Goal: Find specific page/section: Find specific page/section

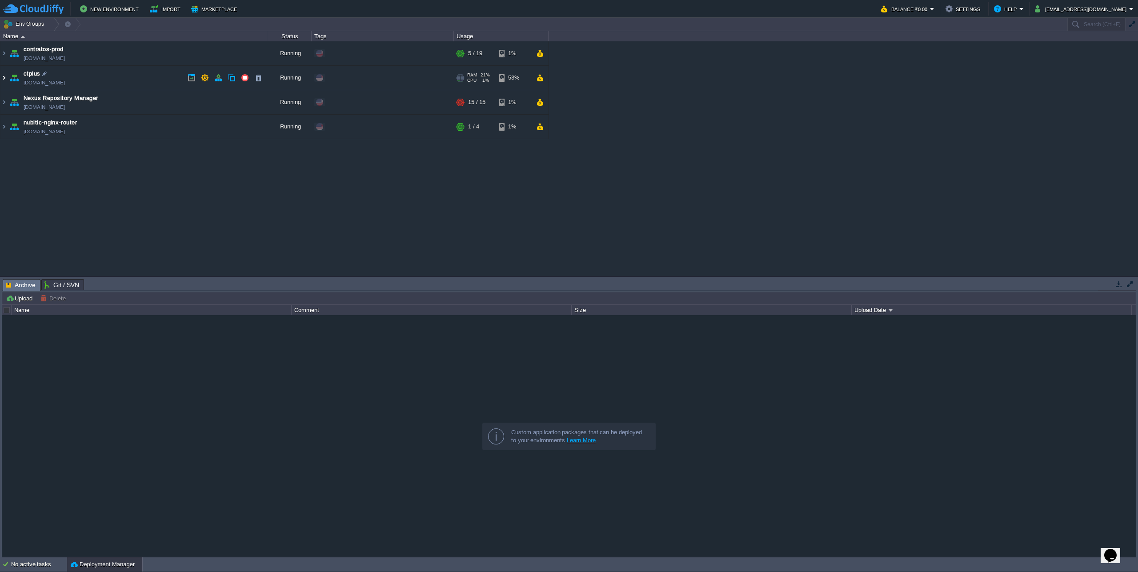
click at [3, 80] on img at bounding box center [3, 78] width 7 height 24
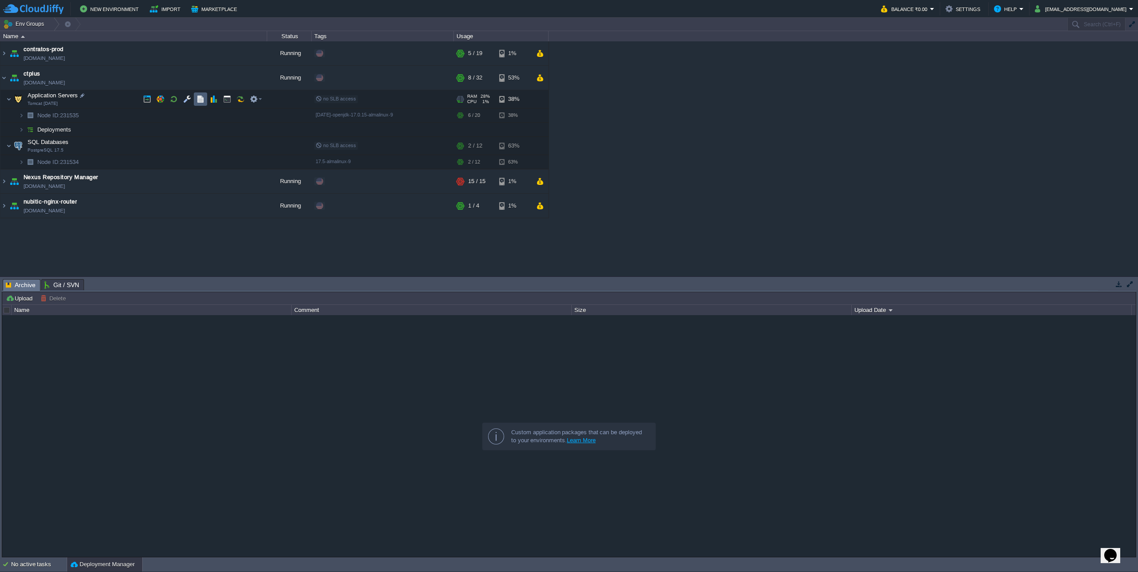
click at [204, 100] on button "button" at bounding box center [200, 99] width 8 height 8
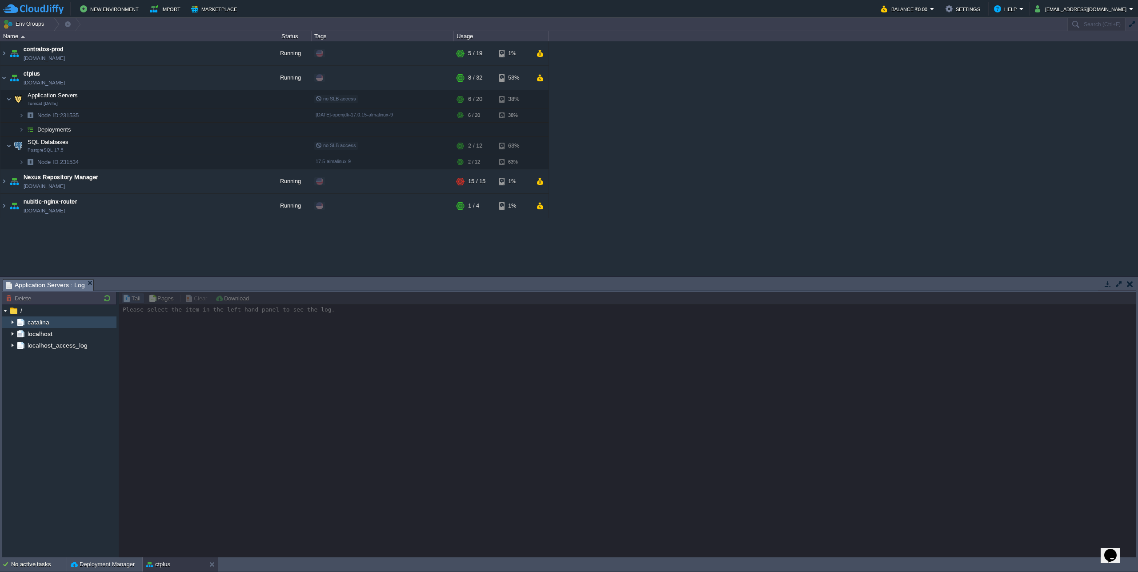
click at [12, 324] on img at bounding box center [12, 322] width 7 height 12
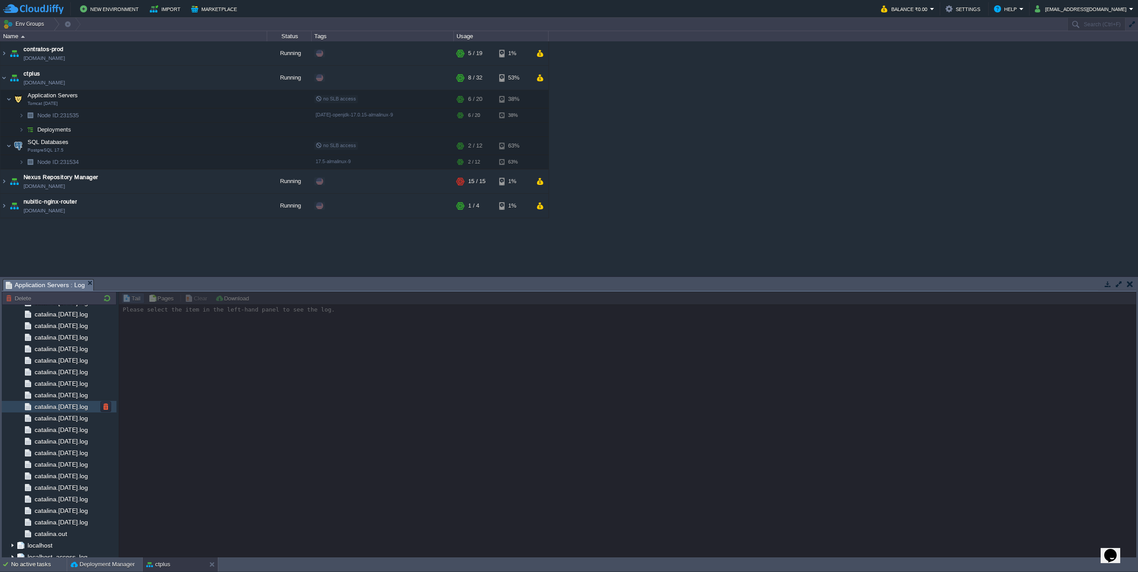
scroll to position [407, 0]
click at [68, 525] on span "catalina.out" at bounding box center [51, 528] width 36 height 8
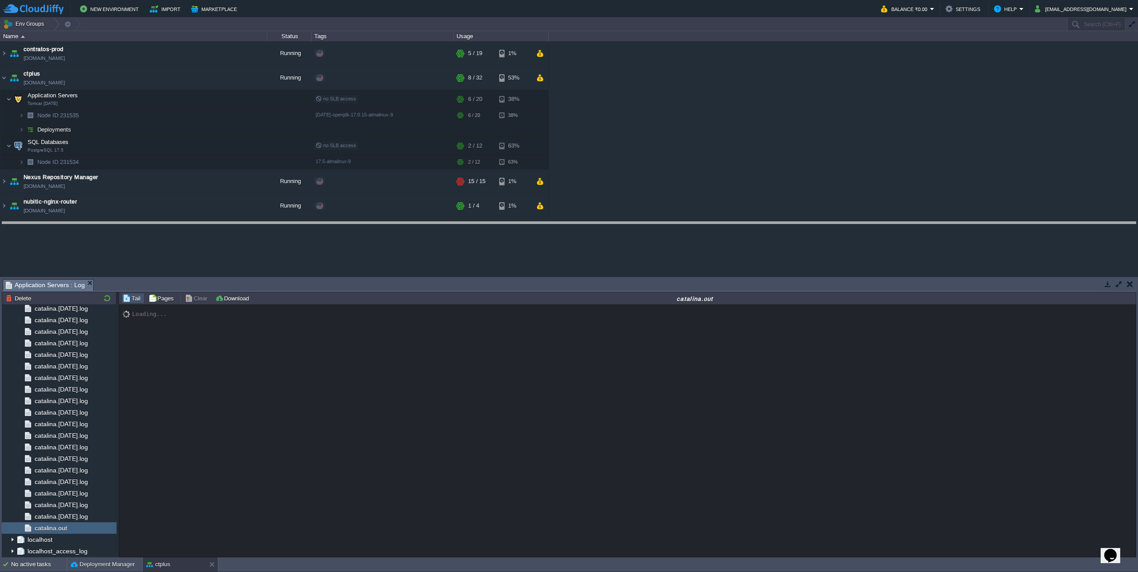
drag, startPoint x: 598, startPoint y: 284, endPoint x: 613, endPoint y: 226, distance: 59.3
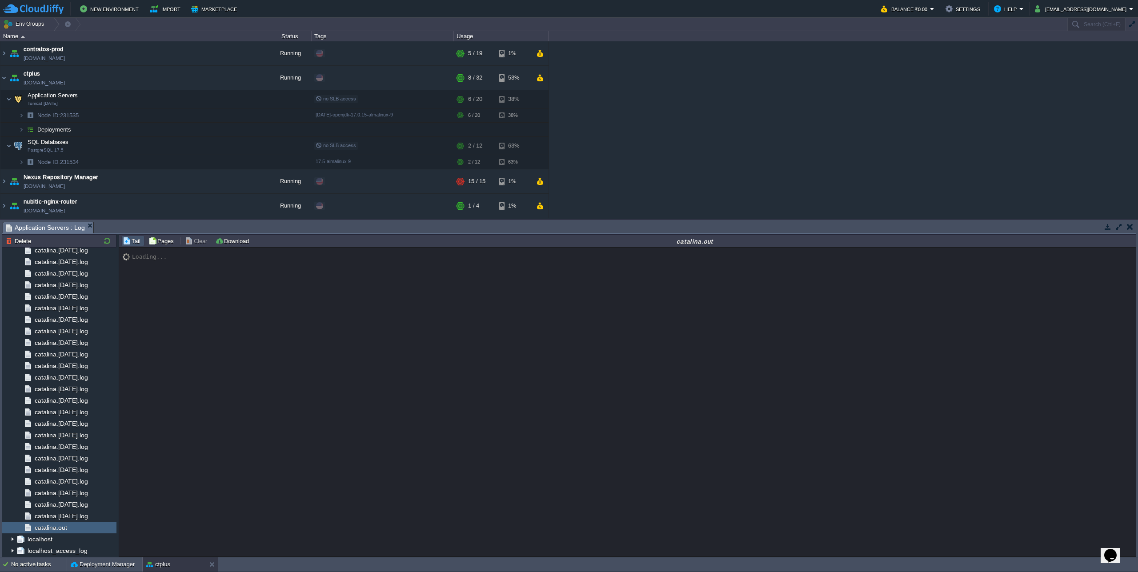
scroll to position [7771, 0]
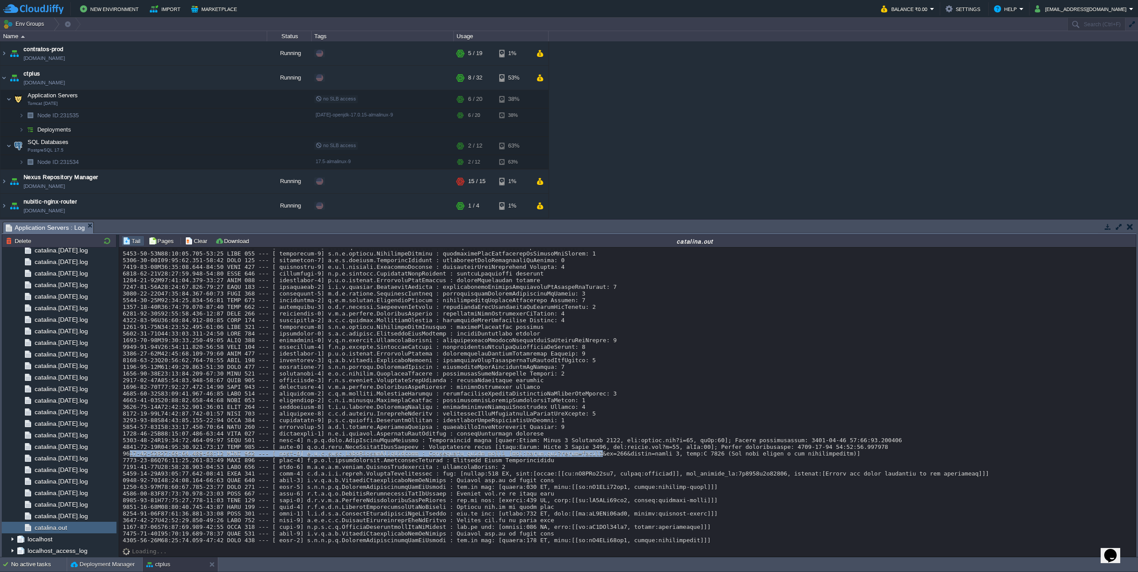
drag, startPoint x: 655, startPoint y: 437, endPoint x: 129, endPoint y: 438, distance: 525.8
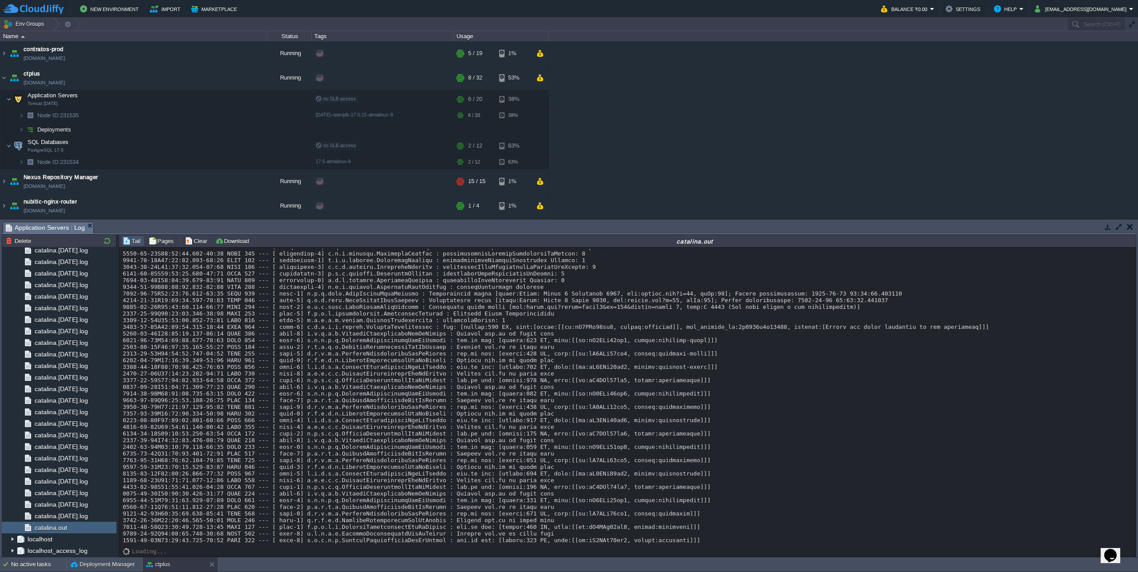
scroll to position [8019, 0]
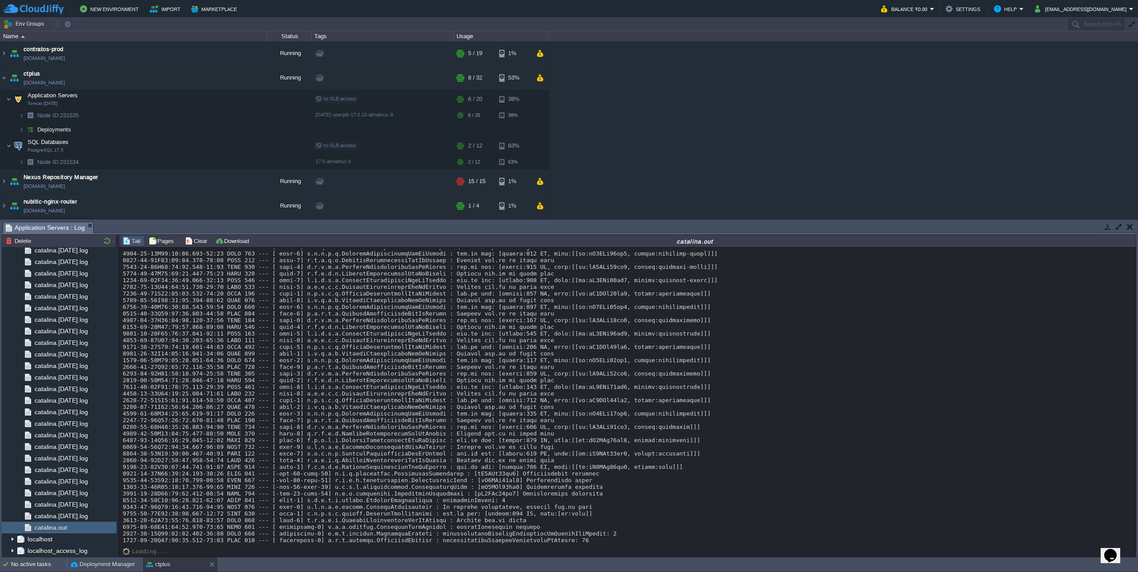
scroll to position [8091, 0]
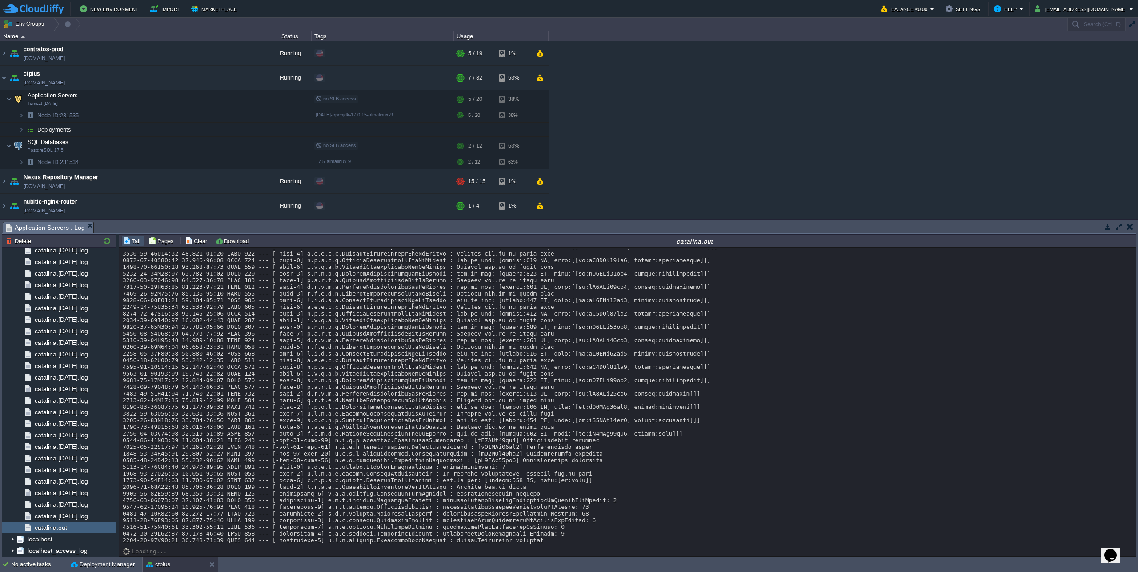
click at [455, 553] on div "Loading..." at bounding box center [627, 402] width 1016 height 309
click at [456, 548] on div "Loading..." at bounding box center [627, 402] width 1016 height 309
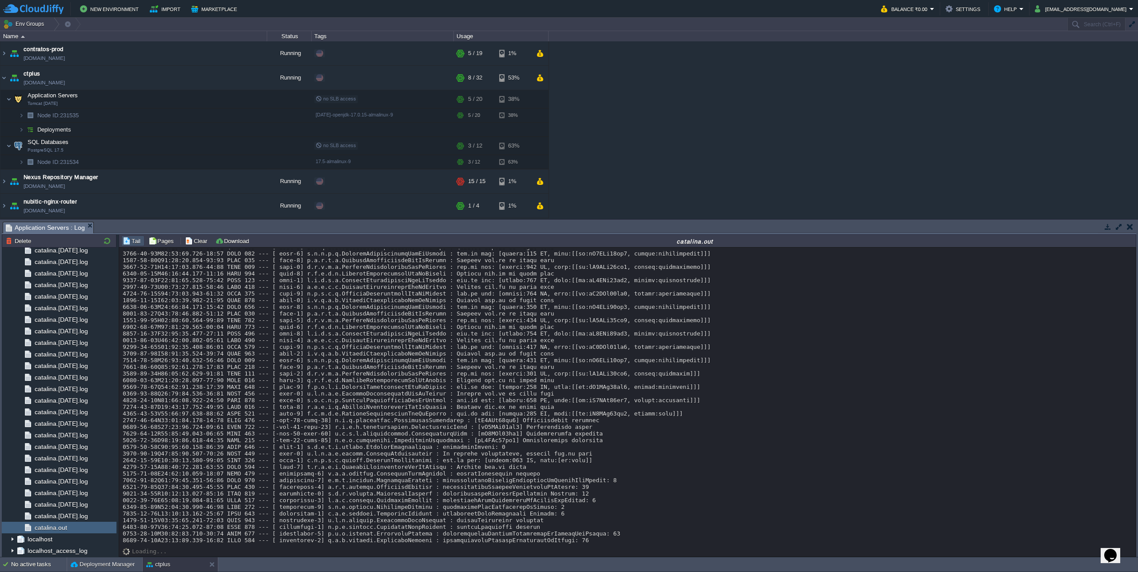
scroll to position [8155, 0]
